Goal: Check status: Check status

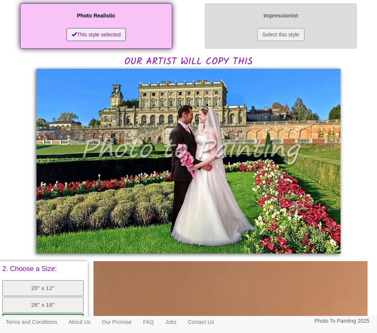
scroll to position [152, 0]
